Goal: Entertainment & Leisure: Consume media (video, audio)

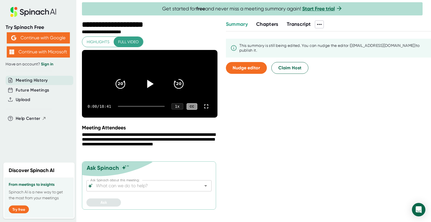
click at [147, 86] on icon at bounding box center [149, 84] width 14 height 14
click at [205, 110] on icon at bounding box center [206, 106] width 7 height 7
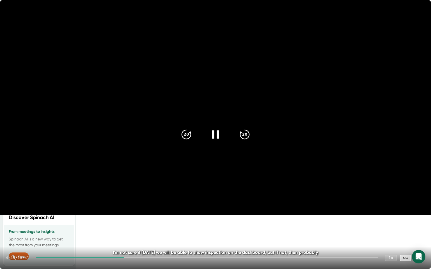
click at [381, 19] on video at bounding box center [215, 107] width 431 height 215
click at [339, 10] on video at bounding box center [215, 107] width 431 height 215
click at [419, 222] on icon at bounding box center [419, 258] width 7 height 7
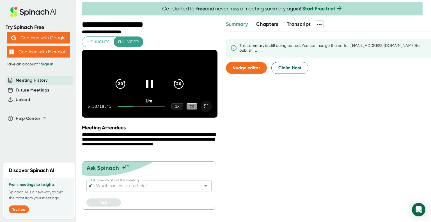
click at [206, 110] on icon at bounding box center [206, 106] width 7 height 7
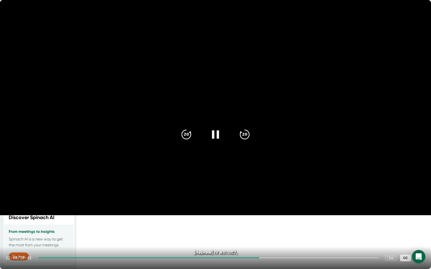
click at [216, 134] on icon at bounding box center [215, 135] width 14 height 14
click at [374, 15] on video at bounding box center [215, 107] width 431 height 215
click at [361, 7] on video at bounding box center [215, 107] width 431 height 215
click at [360, 2] on video at bounding box center [215, 107] width 431 height 215
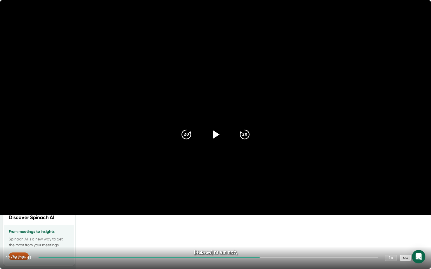
click at [370, 215] on video at bounding box center [215, 107] width 431 height 215
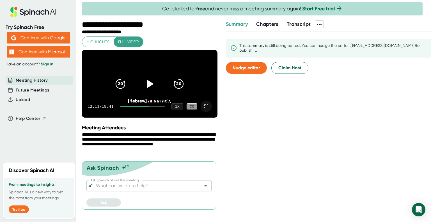
click at [31, 80] on span "Meeting History" at bounding box center [32, 80] width 32 height 6
click at [31, 79] on span "Meeting History" at bounding box center [32, 80] width 32 height 6
click at [53, 147] on div "Try Spinach Free Continue with Google Continue with Microsoft Have an account? …" at bounding box center [38, 79] width 76 height 159
